Goal: Navigation & Orientation: Find specific page/section

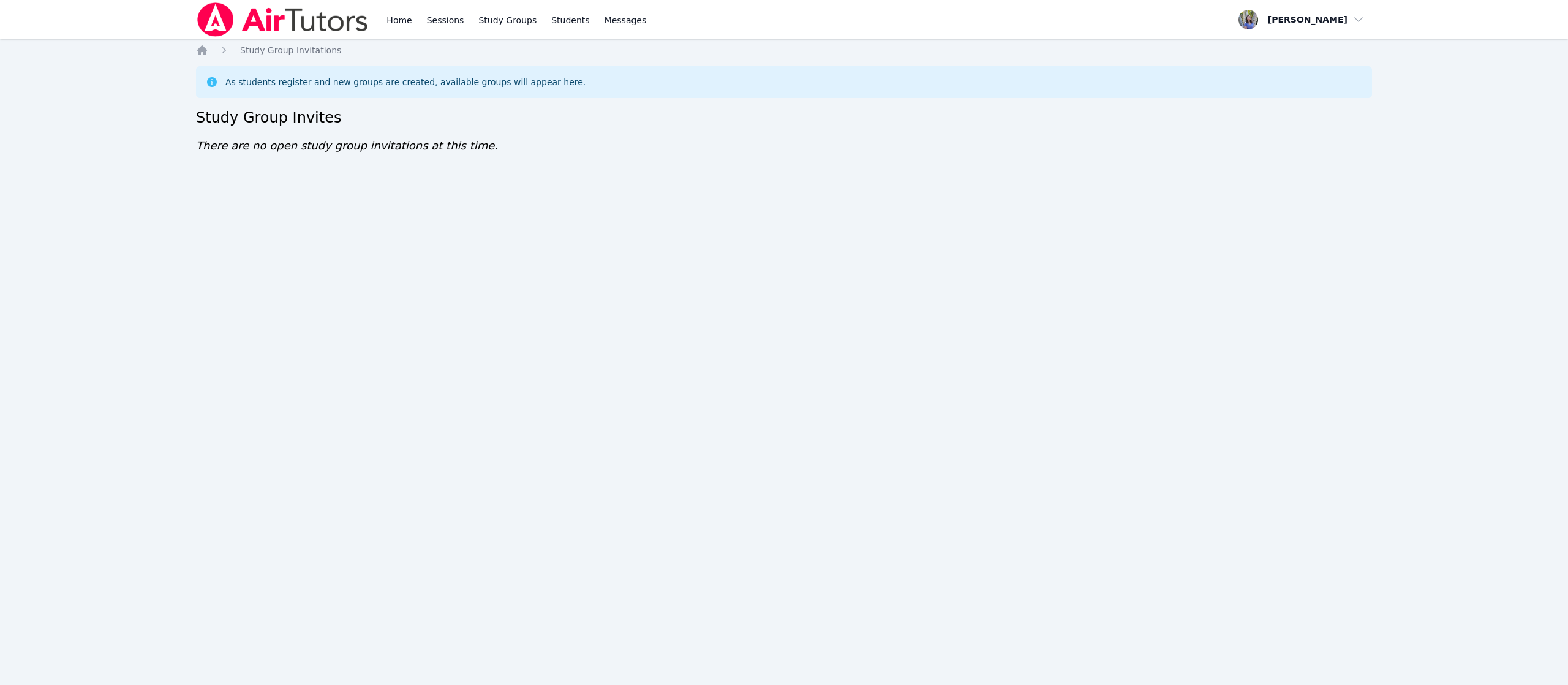
click at [1567, 578] on div "Home Sessions Study Groups Students Messages Open user menu Tracie Hymer Open m…" at bounding box center [784, 342] width 1568 height 685
